Goal: Task Accomplishment & Management: Use online tool/utility

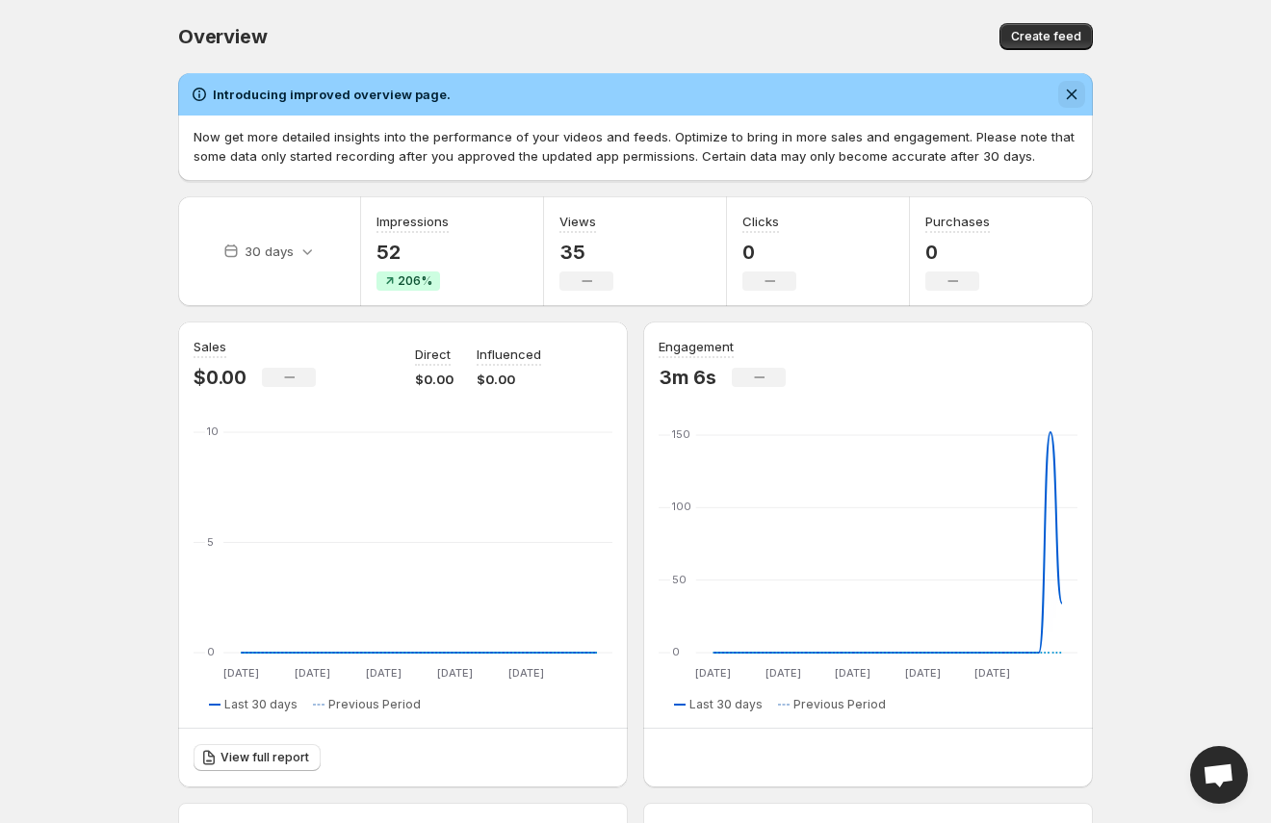
click at [1075, 98] on icon "Dismiss notification" at bounding box center [1072, 95] width 11 height 11
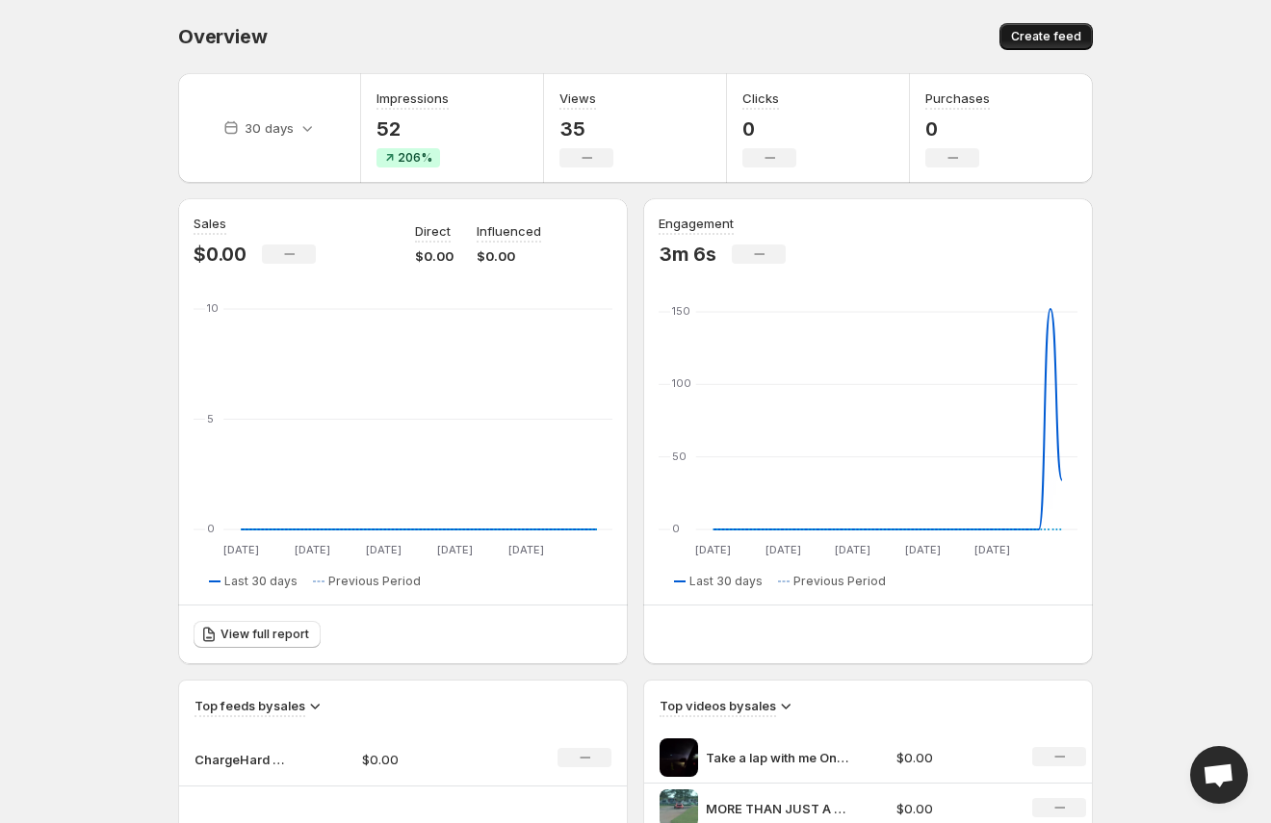
click at [1034, 41] on span "Create feed" at bounding box center [1046, 36] width 70 height 15
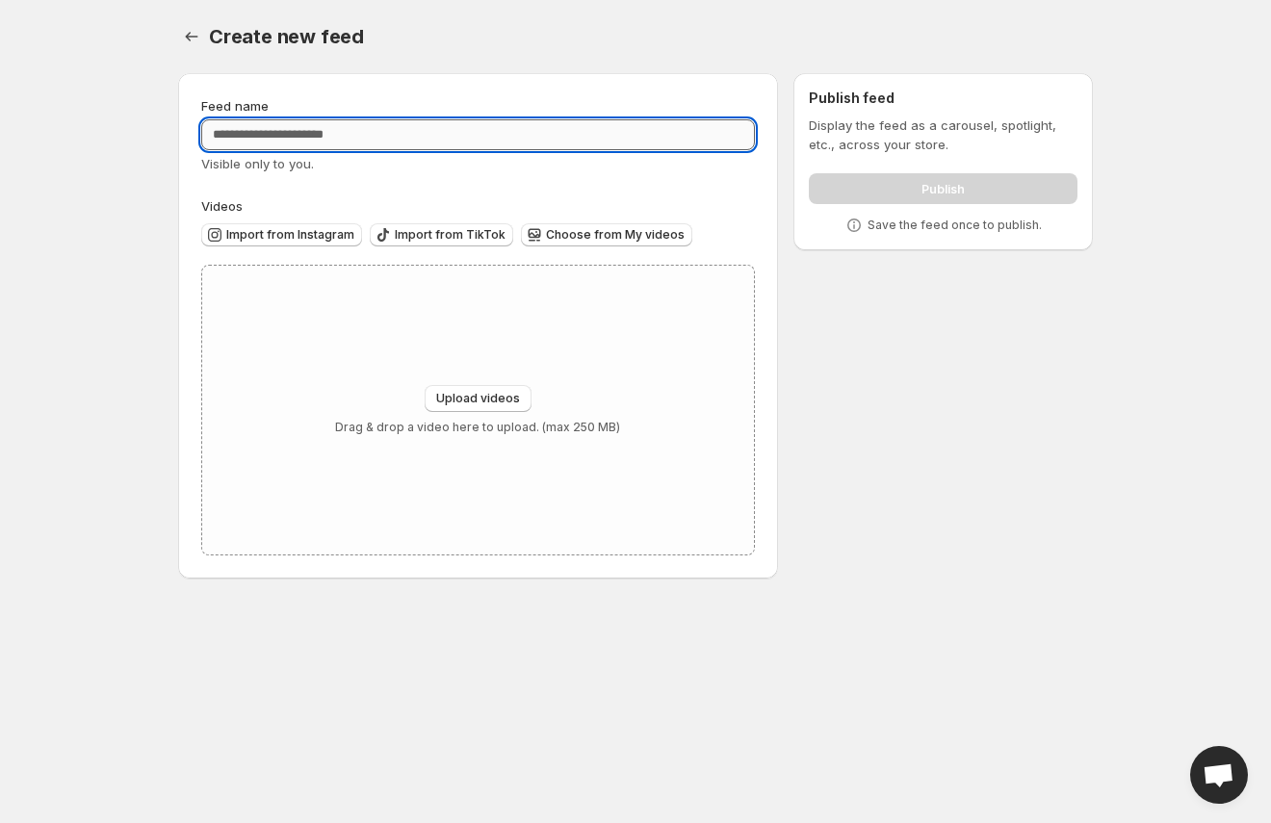
click at [386, 135] on input "Feed name" at bounding box center [478, 134] width 554 height 31
click at [193, 28] on icon "Settings" at bounding box center [191, 36] width 19 height 19
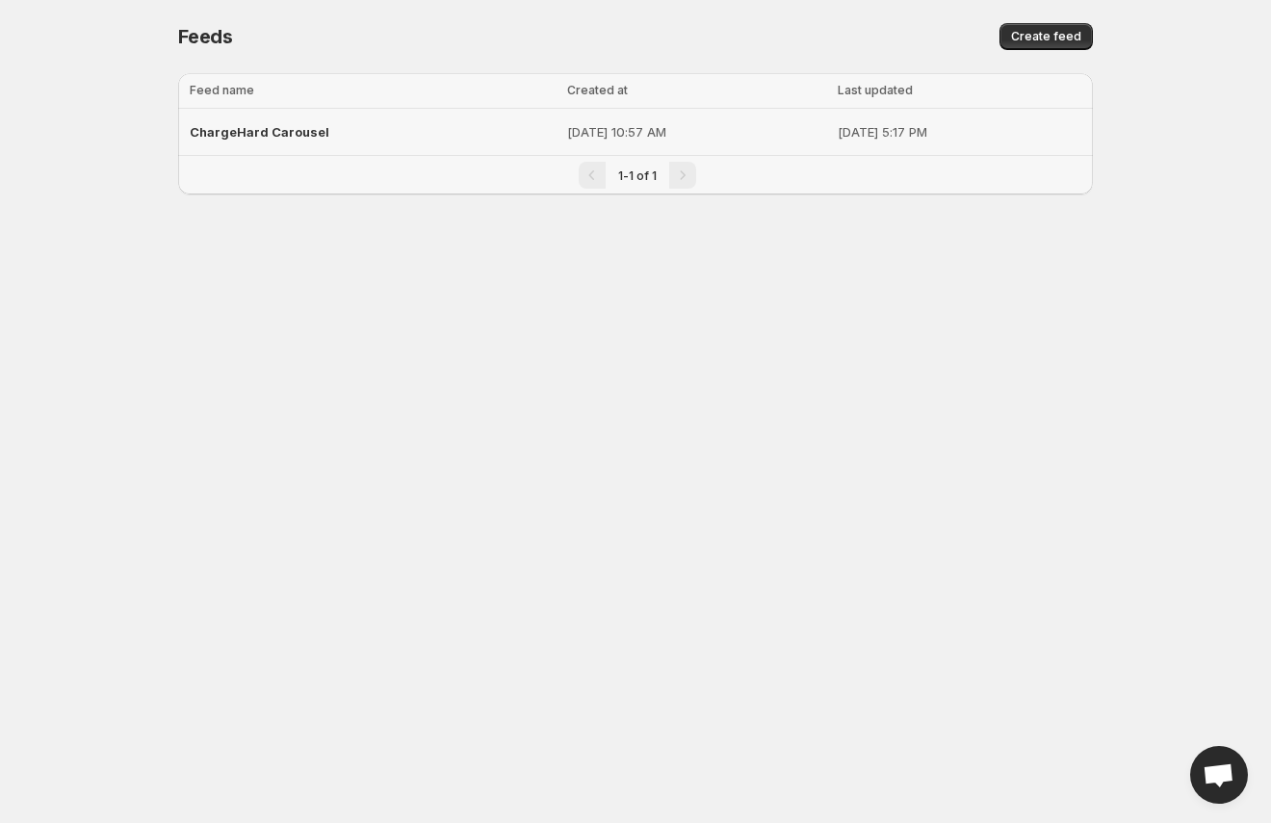
click at [307, 130] on span "ChargeHard Carousel" at bounding box center [260, 131] width 140 height 15
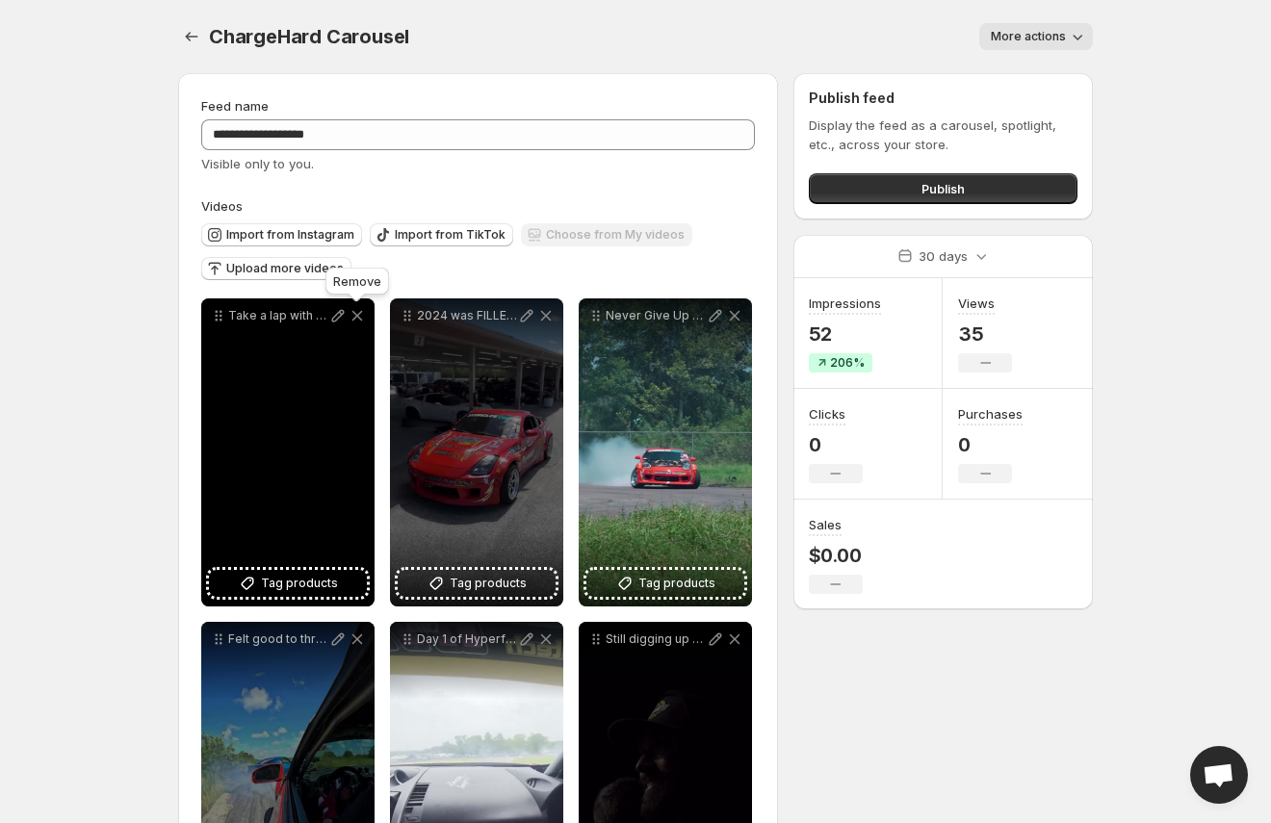
click at [357, 317] on icon at bounding box center [357, 315] width 19 height 19
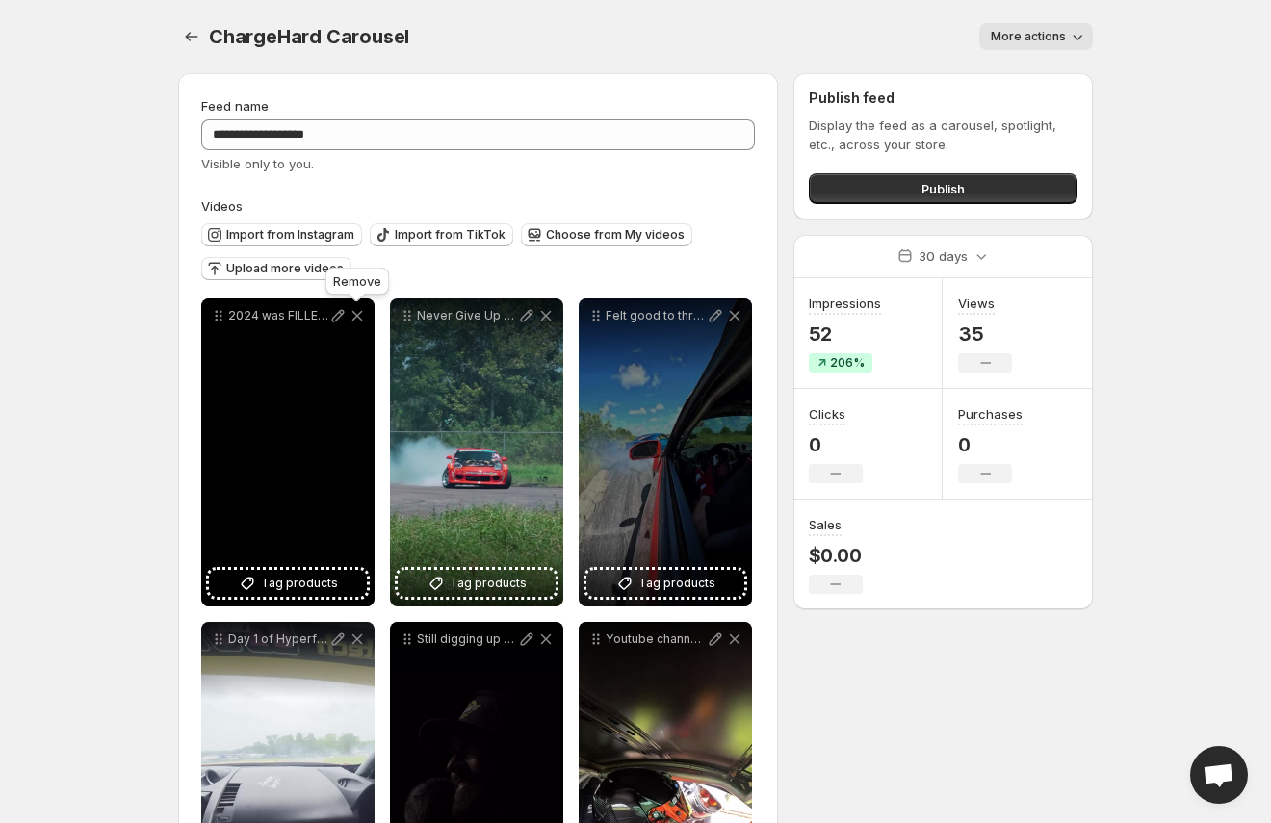
click at [357, 317] on icon at bounding box center [357, 315] width 19 height 19
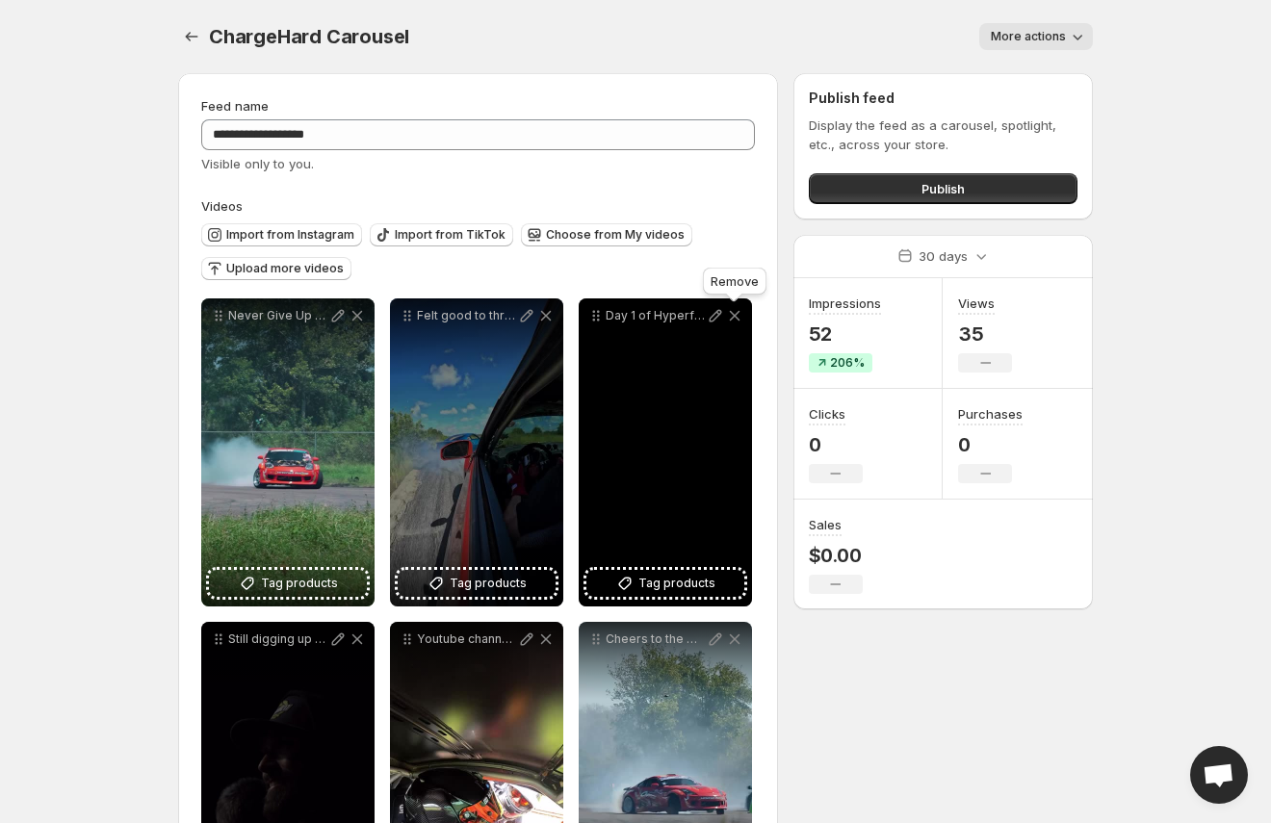
click at [738, 312] on icon at bounding box center [735, 316] width 11 height 11
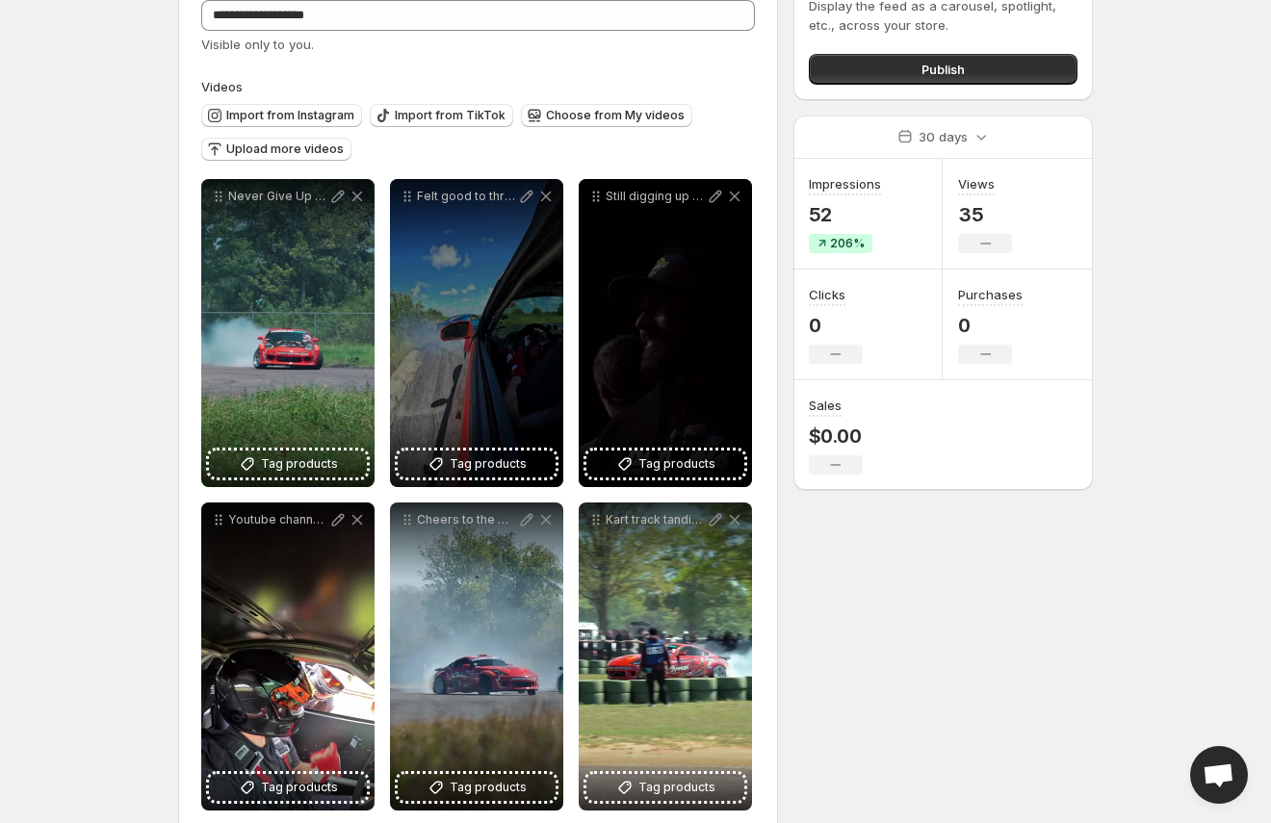
scroll to position [116, 0]
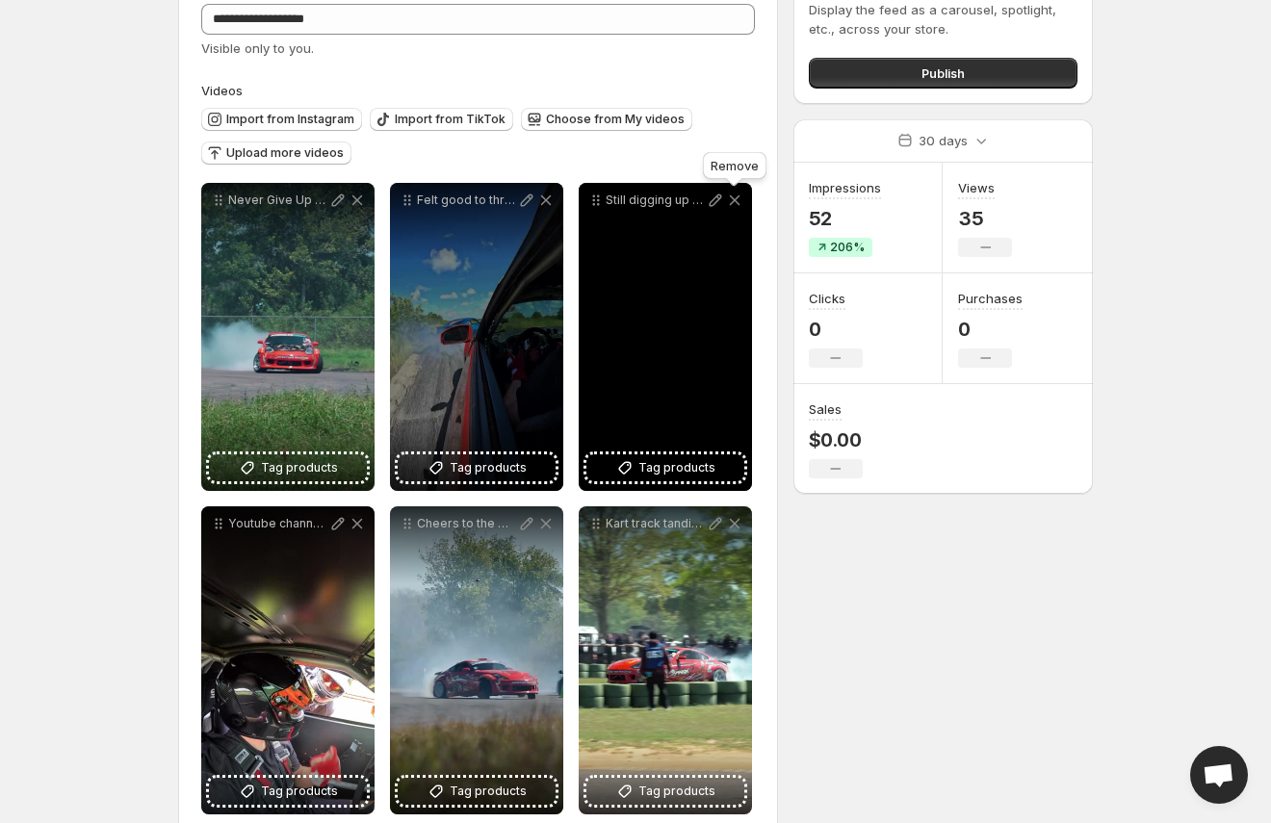
click at [739, 201] on icon at bounding box center [734, 200] width 19 height 19
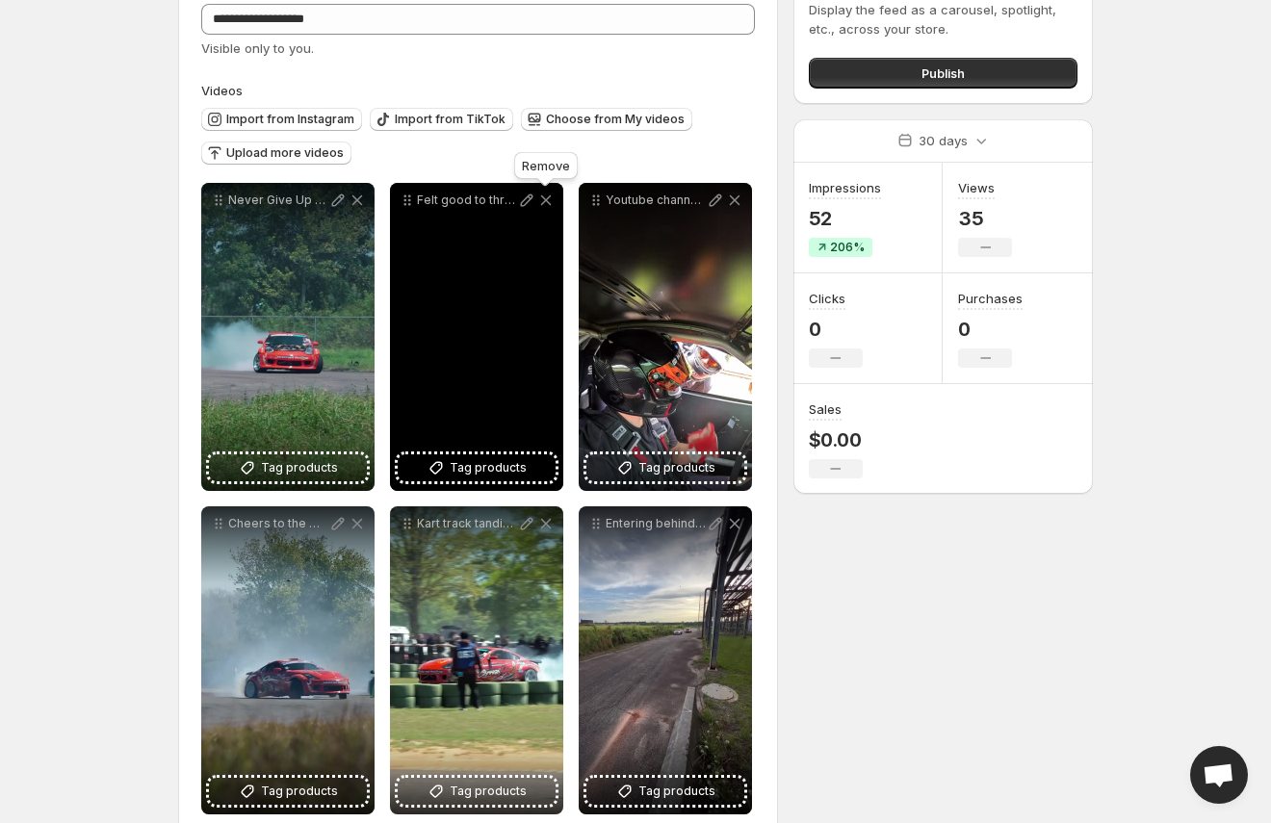
click at [543, 195] on icon at bounding box center [545, 200] width 19 height 19
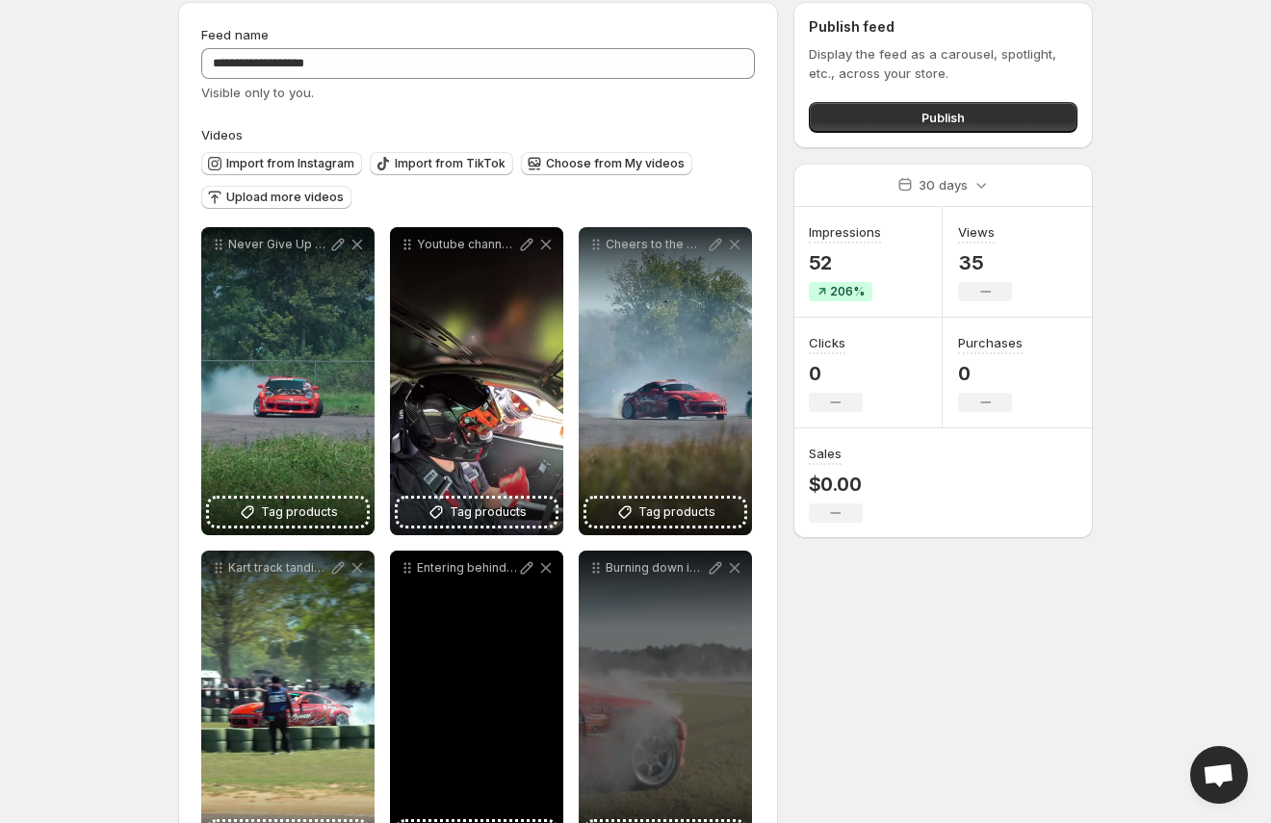
scroll to position [0, 0]
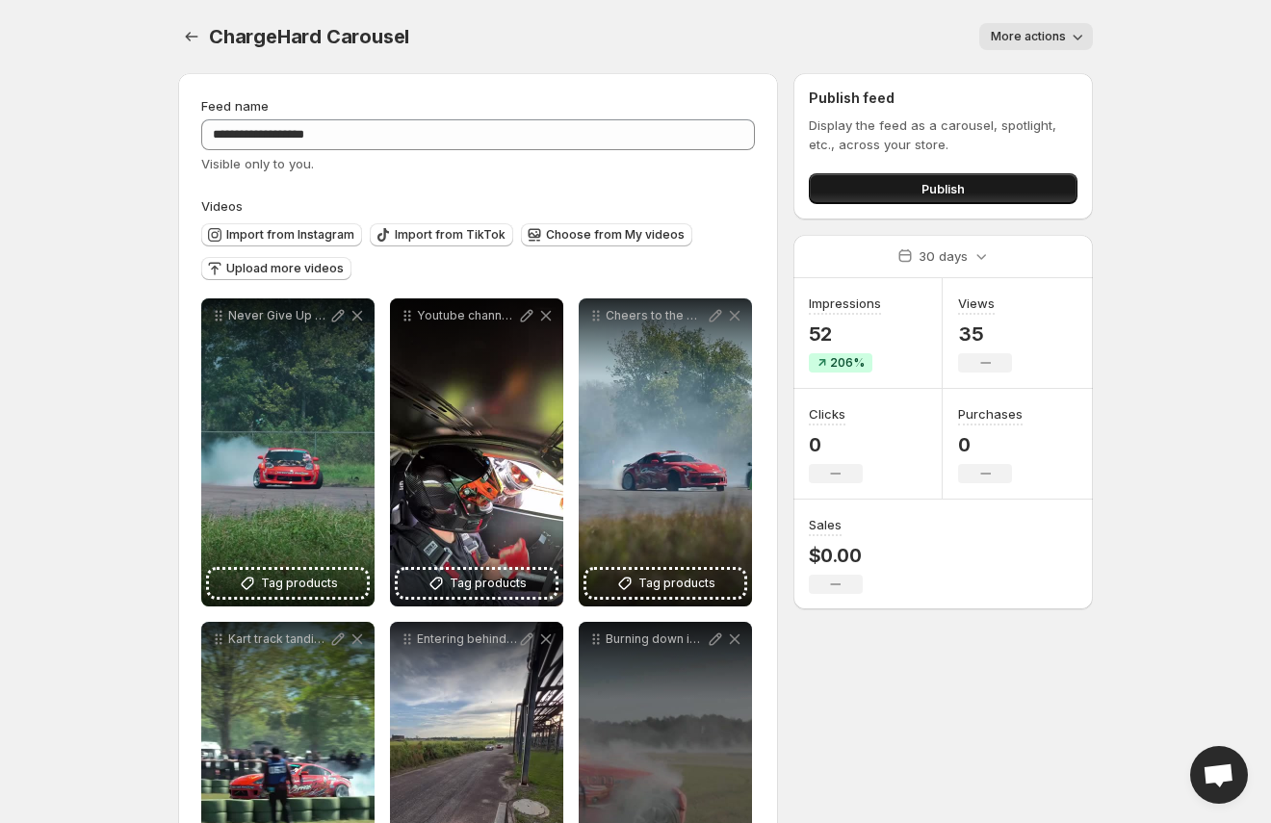
click at [883, 191] on button "Publish" at bounding box center [943, 188] width 269 height 31
